Goal: Information Seeking & Learning: Compare options

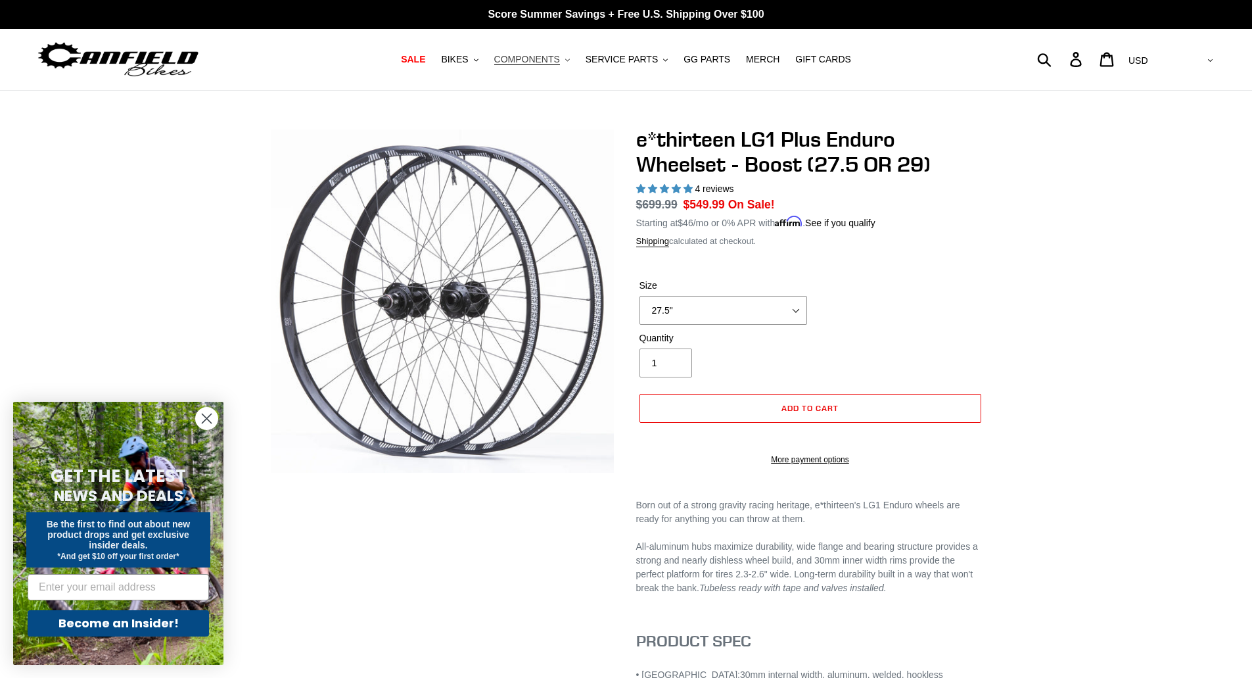
click at [526, 51] on button "COMPONENTS .cls-1{fill:#231f20}" at bounding box center [532, 60] width 89 height 18
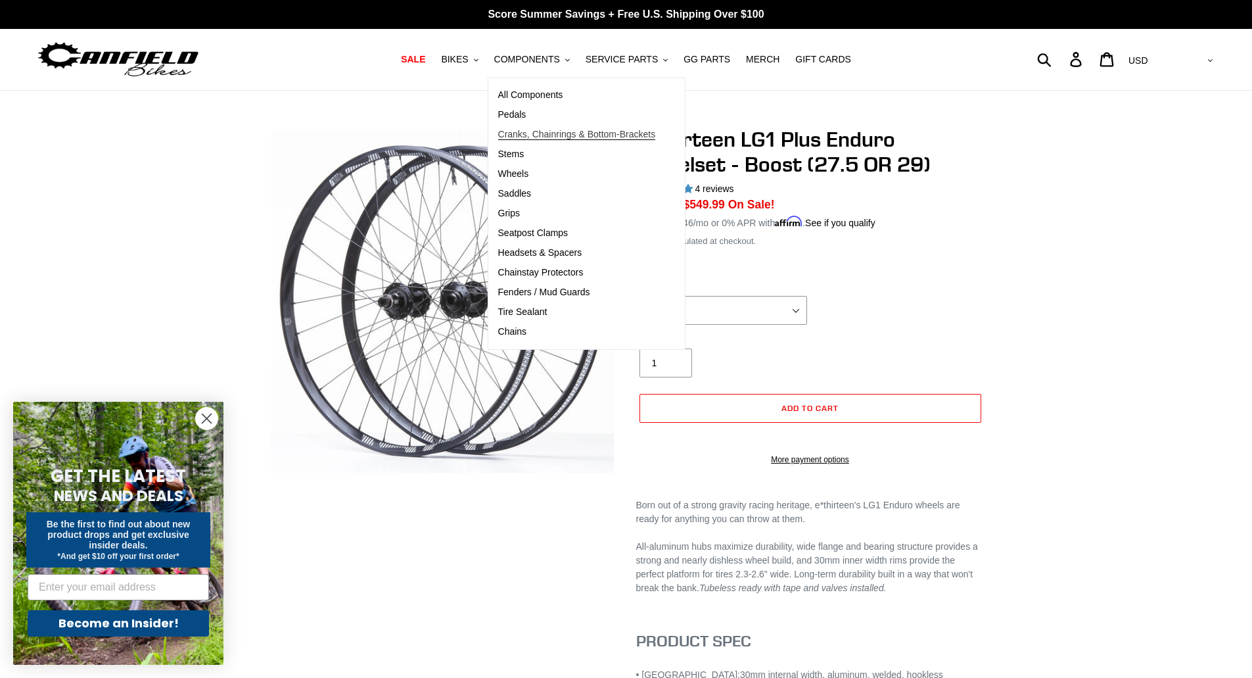
click at [556, 135] on span "Cranks, Chainrings & Bottom-Brackets" at bounding box center [577, 134] width 158 height 11
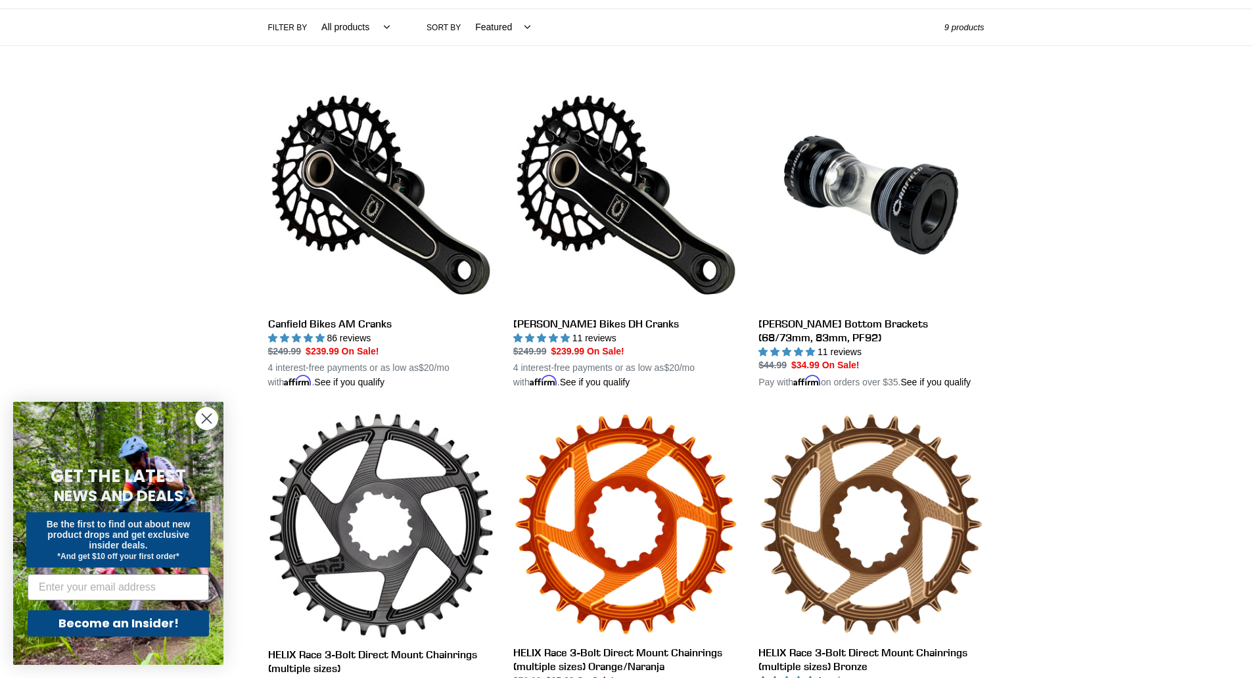
scroll to position [263, 0]
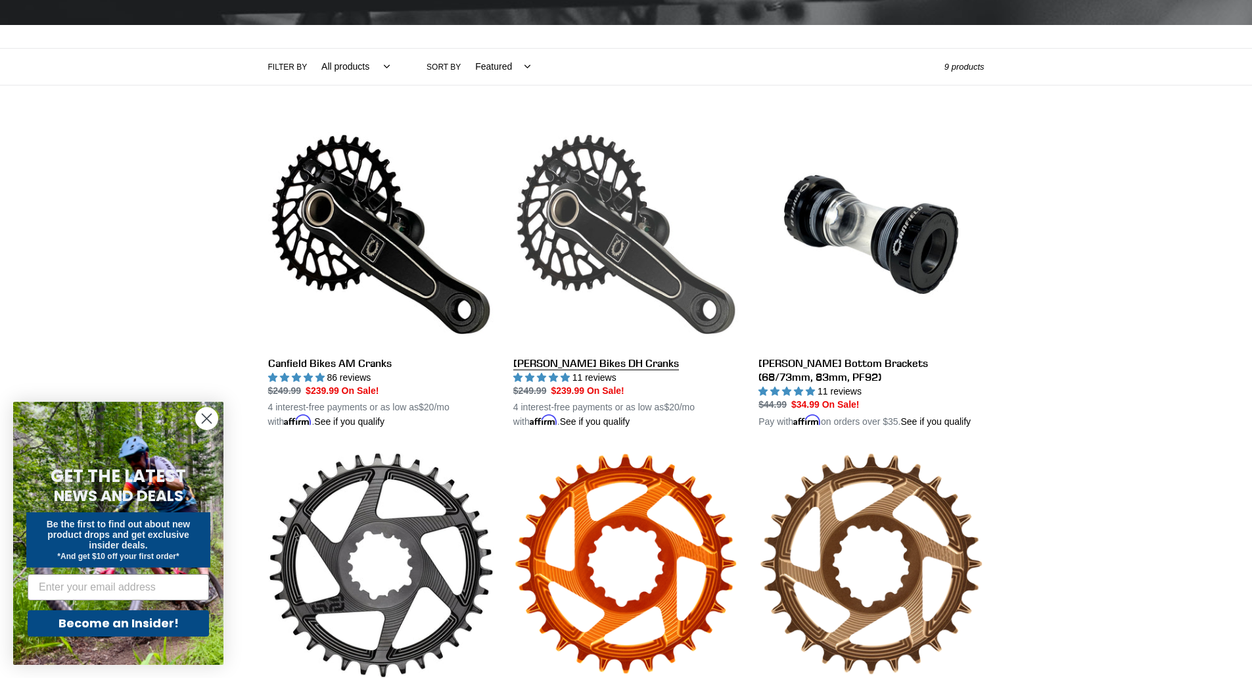
click at [555, 338] on link "[PERSON_NAME] Bikes DH Cranks" at bounding box center [625, 276] width 225 height 308
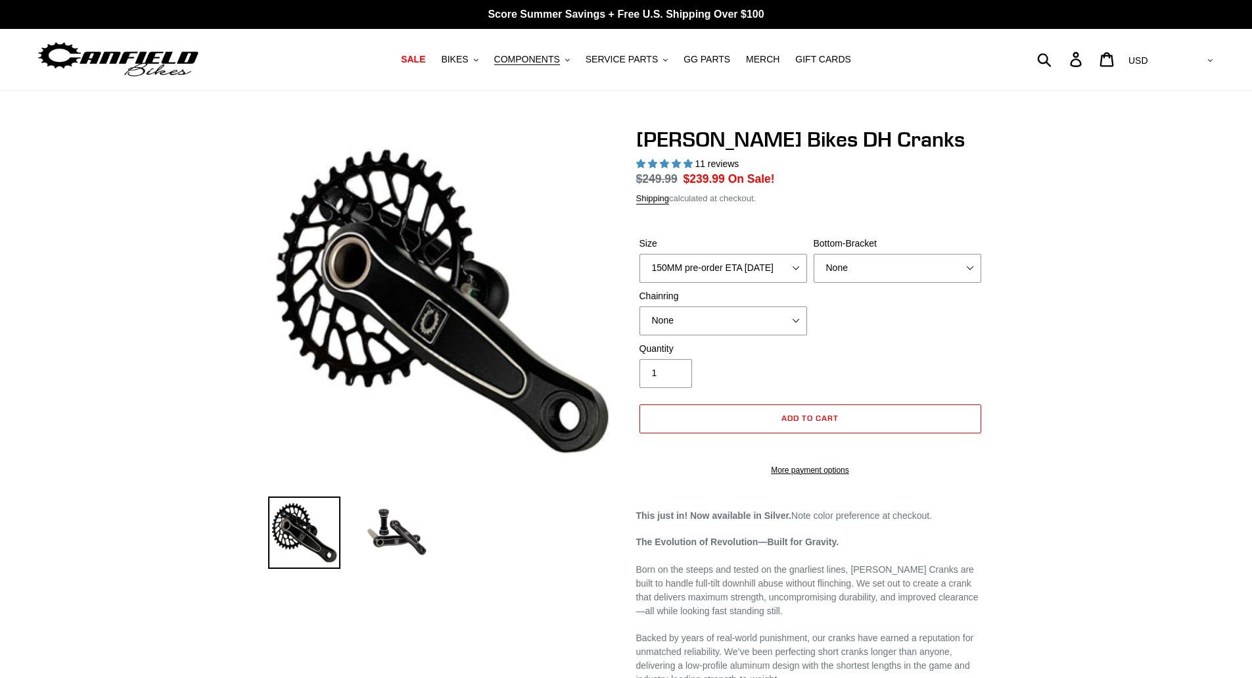
select select "highest-rating"
click at [749, 271] on select "150MM pre-order ETA 9/30/25 155MM pre-order ETA 9/30/25 160MM pre-order ETA 9/3…" at bounding box center [724, 268] width 168 height 29
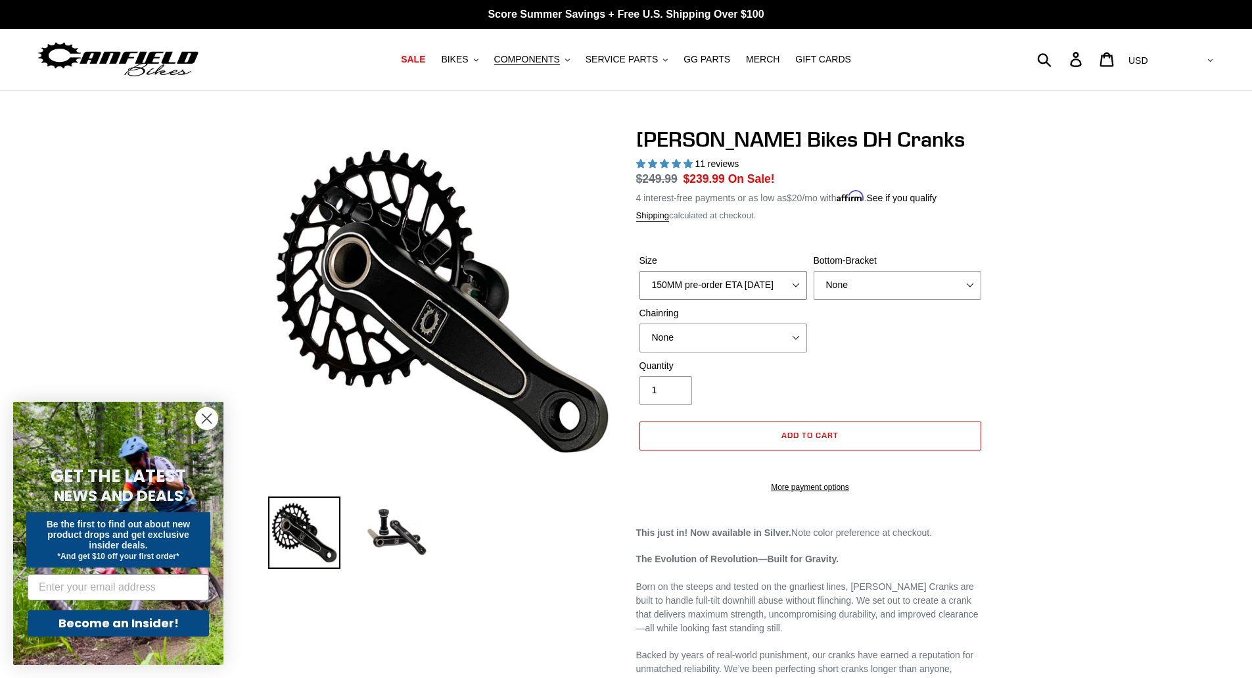
select select "165MM pre-order ETA 9/30/25"
click at [640, 271] on select "150MM pre-order ETA 9/30/25 155MM pre-order ETA 9/30/25 160MM pre-order ETA 9/3…" at bounding box center [724, 285] width 168 height 29
click at [841, 289] on select "None BSA Threaded 83mm" at bounding box center [898, 285] width 168 height 29
select select "BSA Threaded 83mm"
click at [814, 271] on select "None BSA Threaded 83mm" at bounding box center [898, 285] width 168 height 29
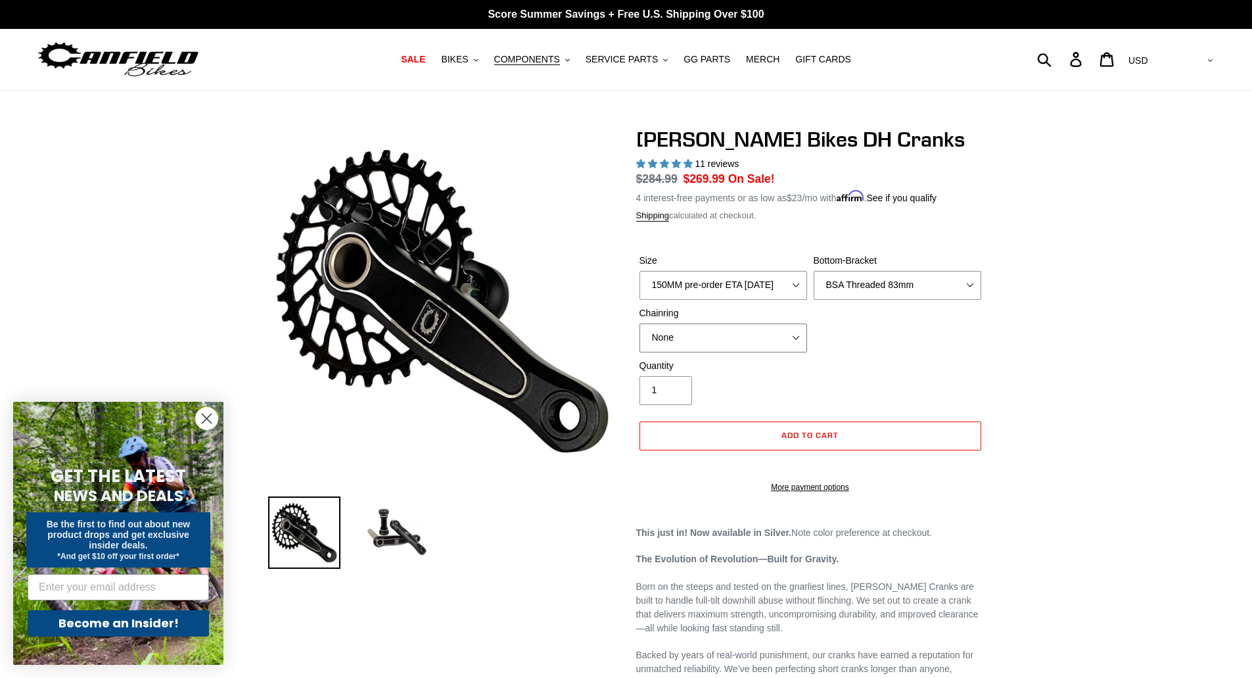
click at [742, 342] on select "None 34t Round" at bounding box center [724, 337] width 168 height 29
click at [911, 364] on div "Quantity 1" at bounding box center [810, 385] width 348 height 53
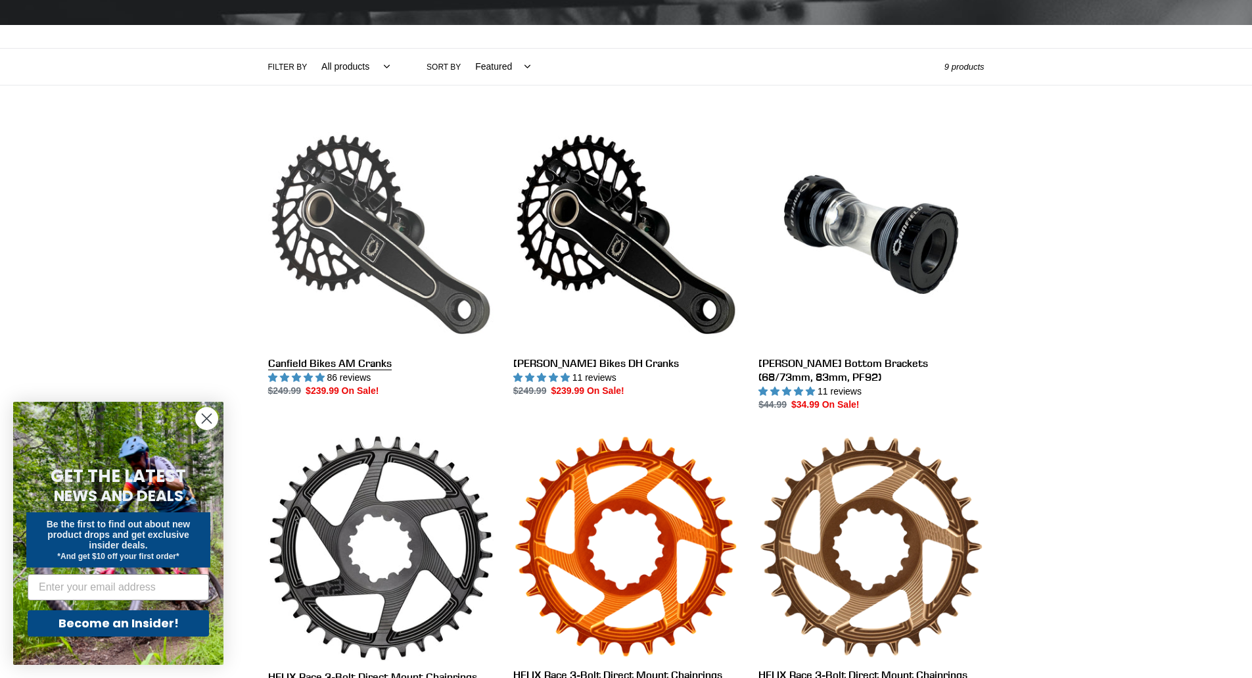
click at [358, 362] on link "Canfield Bikes AM Cranks" at bounding box center [380, 260] width 225 height 277
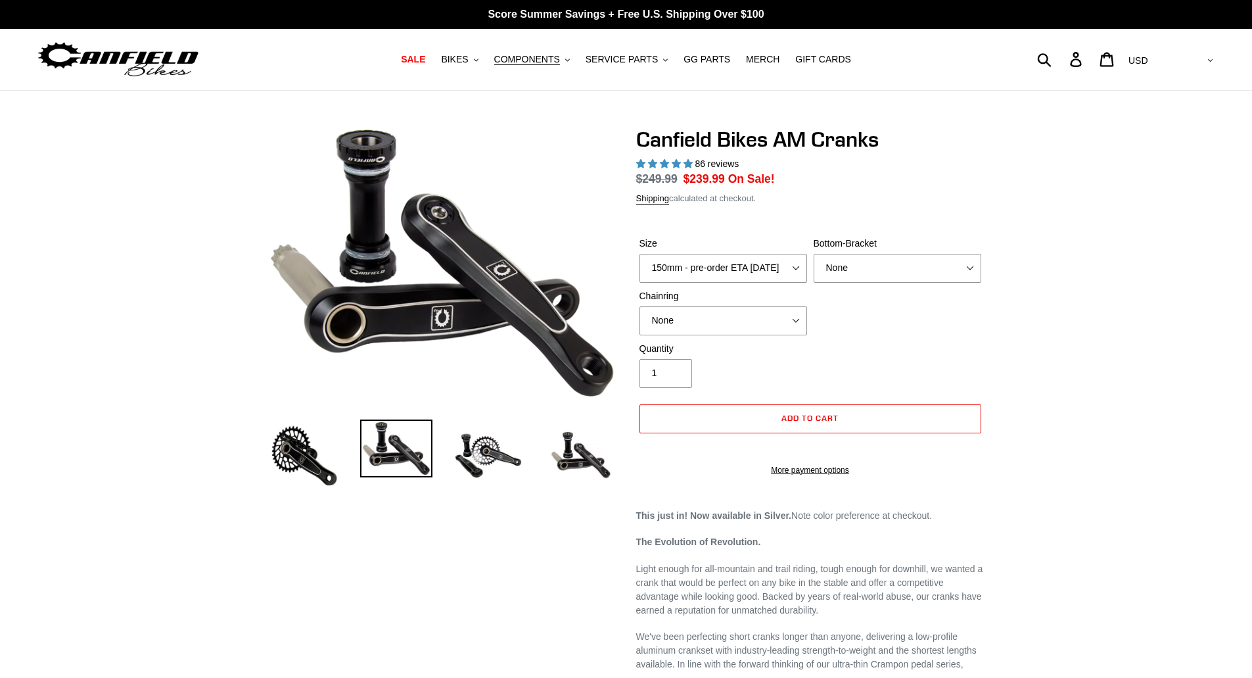
select select "highest-rating"
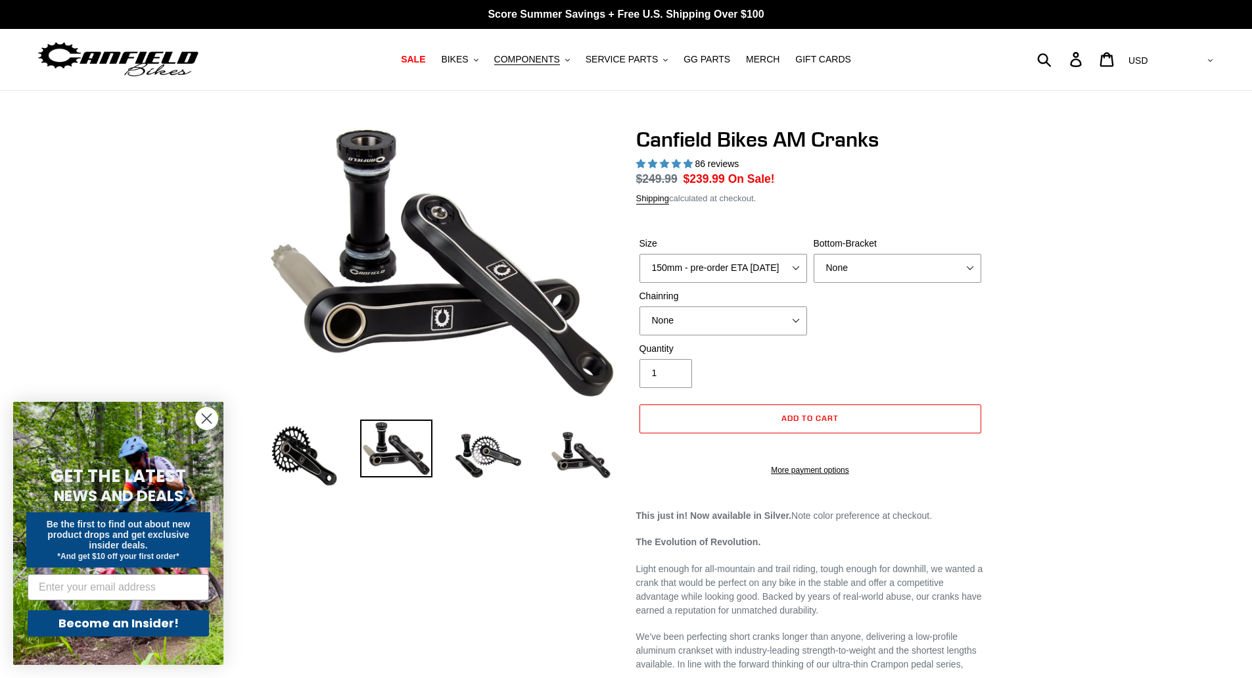
select select "170mm - pre-order ETA [DATE]"
click at [640, 254] on select "150mm - pre-order ETA [DATE] 155mm - pre-order ETA [DATE] 160mm - pre-order ETA…" at bounding box center [724, 268] width 168 height 29
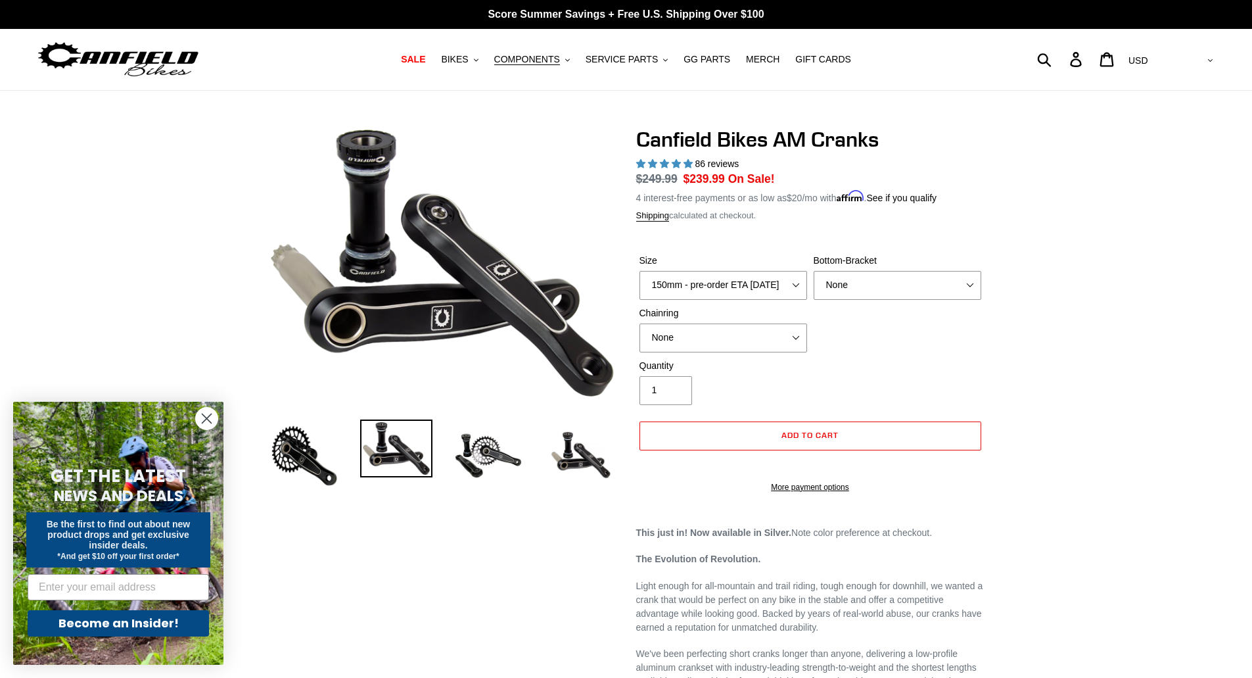
click at [889, 254] on label "Bottom-Bracket" at bounding box center [898, 261] width 168 height 14
click at [889, 271] on select "None BSA Threaded 68/73mm Press Fit PF92" at bounding box center [898, 285] width 168 height 29
click at [889, 279] on select "None BSA Threaded 68/73mm Press Fit PF92" at bounding box center [898, 285] width 168 height 29
select select "BSA Threaded 68/73mm"
click at [814, 271] on select "None BSA Threaded 68/73mm Press Fit PF92" at bounding box center [898, 285] width 168 height 29
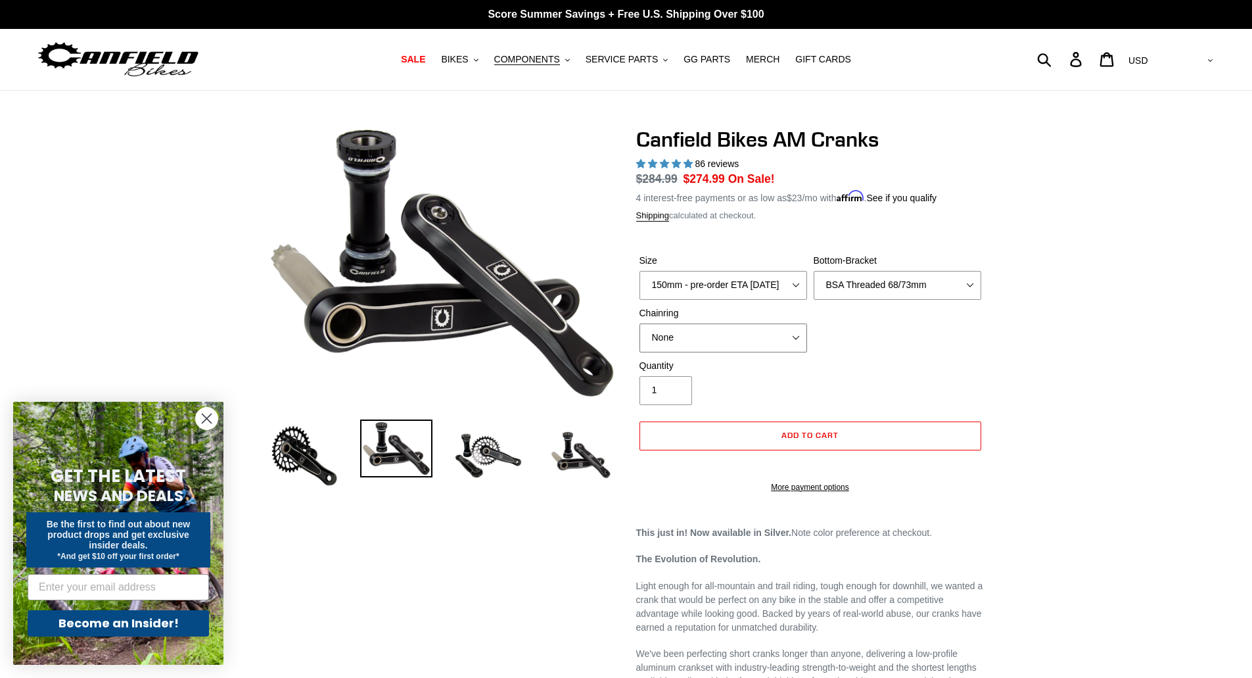
click at [772, 329] on select "None 30t Round (Boost 148) 30t Oval (Boost 148) 32t Round (Boost 148) 32t Oval …" at bounding box center [724, 337] width 168 height 29
select select "32t Round (Boost 148)"
click at [640, 323] on select "None 30t Round (Boost 148) 30t Oval (Boost 148) 32t Round (Boost 148) 32t Oval …" at bounding box center [724, 337] width 168 height 29
click at [883, 362] on div "Quantity 1" at bounding box center [810, 385] width 348 height 53
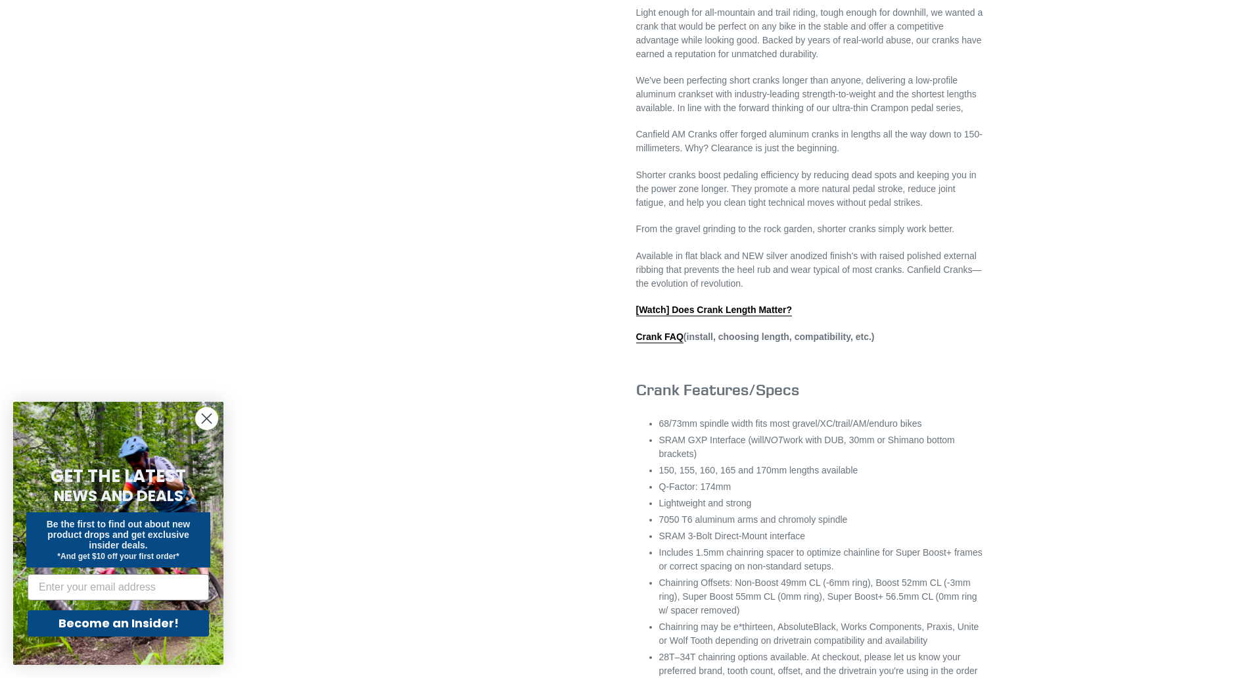
scroll to position [592, 0]
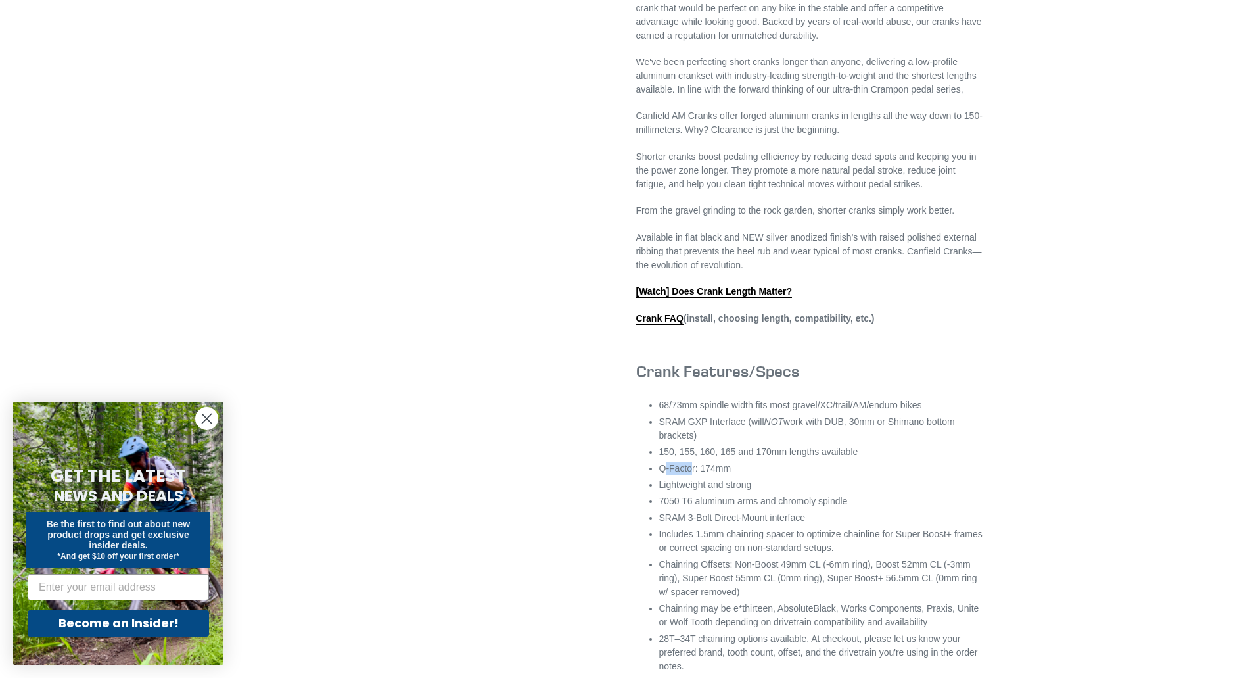
drag, startPoint x: 663, startPoint y: 482, endPoint x: 691, endPoint y: 483, distance: 28.3
click at [691, 475] on li "Q-Factor: 174mm" at bounding box center [821, 468] width 325 height 14
click at [684, 475] on li "Q-Factor: 174mm" at bounding box center [821, 468] width 325 height 14
drag, startPoint x: 663, startPoint y: 486, endPoint x: 694, endPoint y: 487, distance: 30.9
click at [694, 475] on li "Q-Factor: 174mm" at bounding box center [821, 468] width 325 height 14
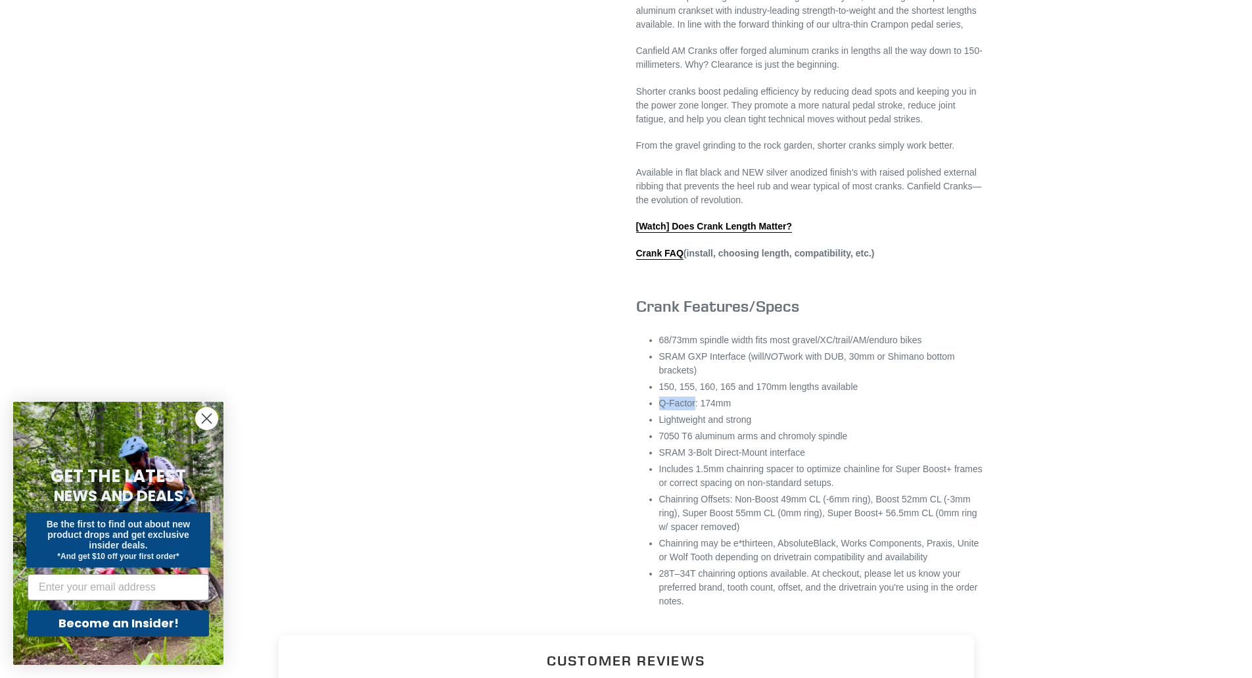
scroll to position [657, 0]
drag, startPoint x: 660, startPoint y: 464, endPoint x: 806, endPoint y: 465, distance: 146.6
click at [806, 459] on li "SRAM 3-Bolt Direct-Mount interface" at bounding box center [821, 452] width 325 height 14
